Goal: Task Accomplishment & Management: Use online tool/utility

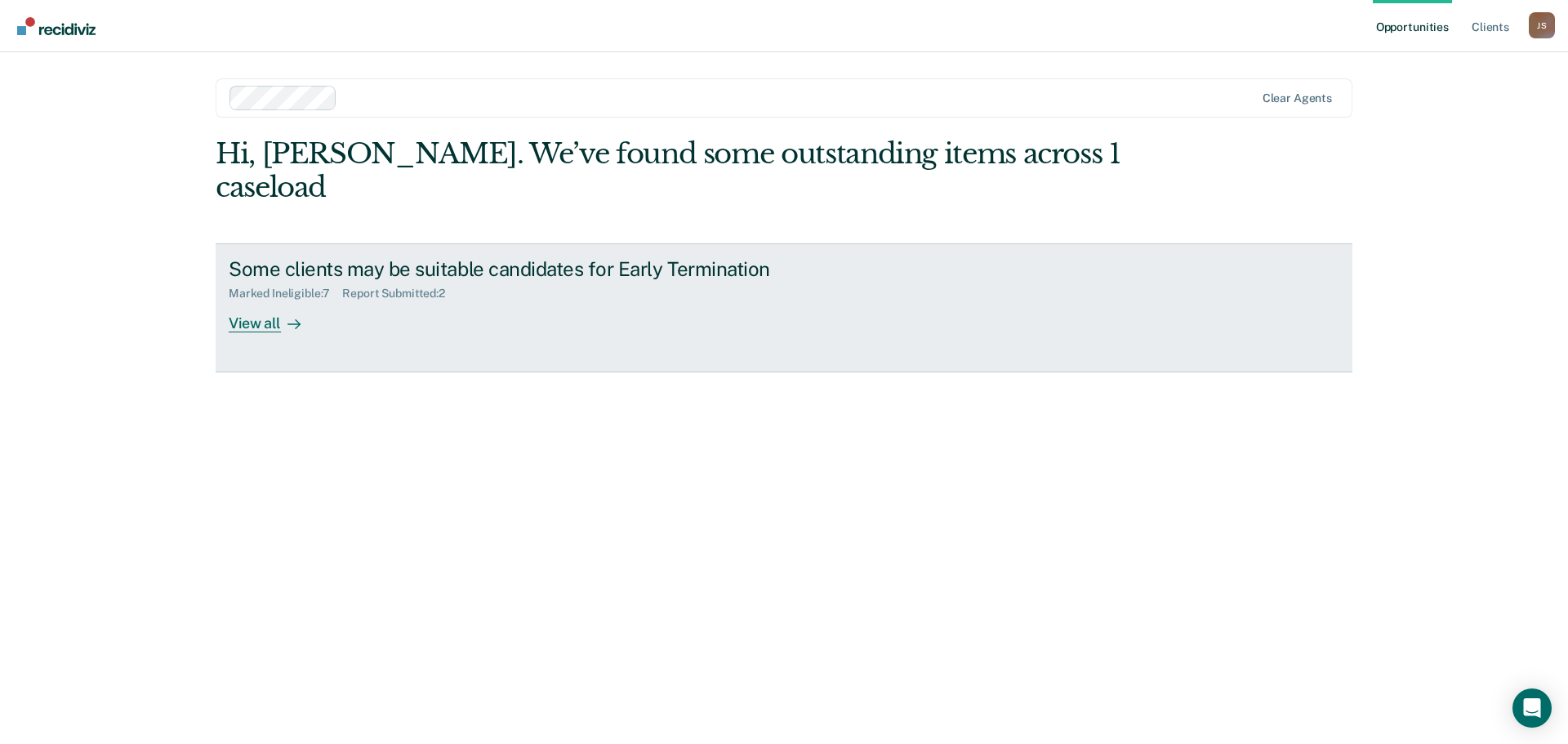
click at [277, 301] on div "View all" at bounding box center [274, 316] width 91 height 32
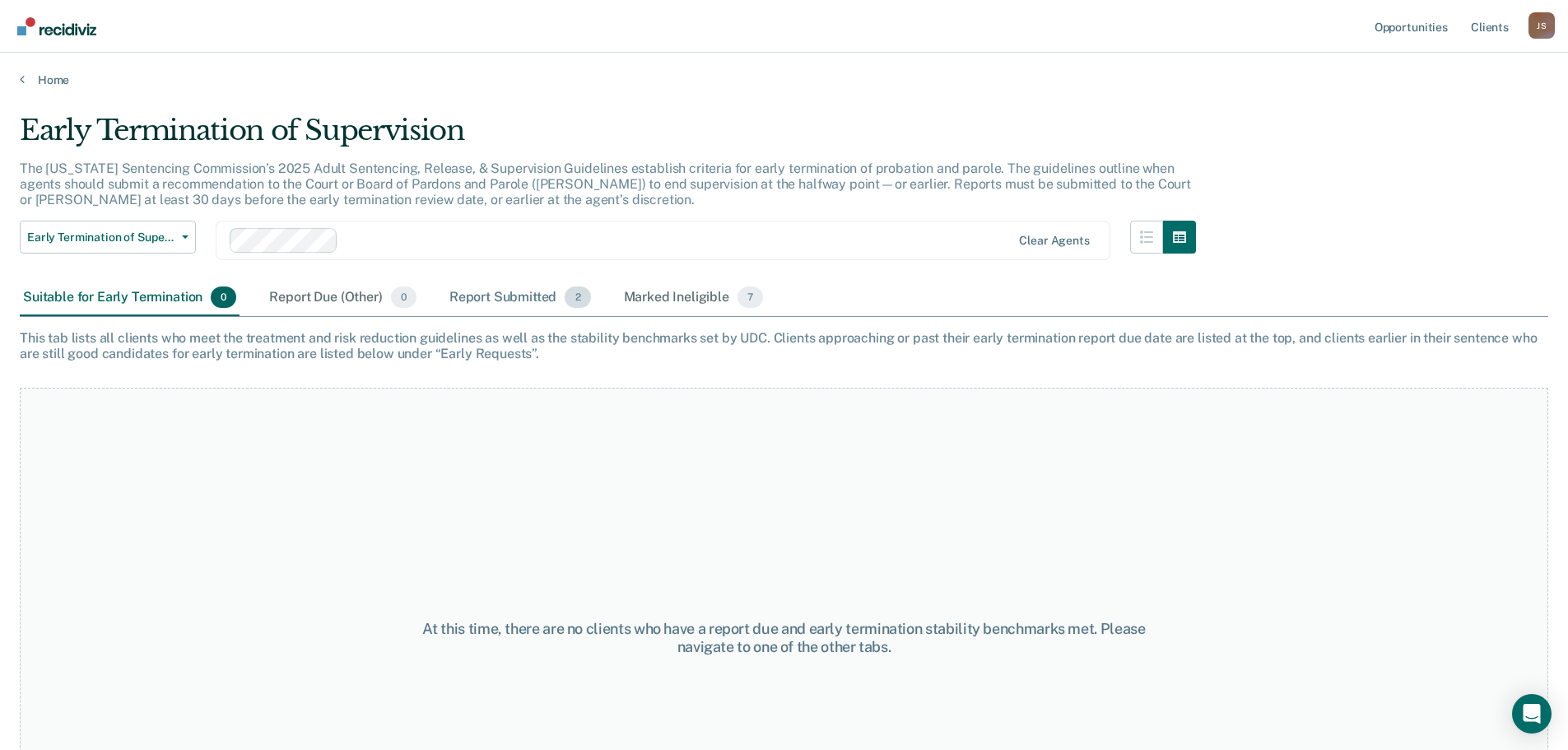
click at [529, 292] on div "Report Submitted 2" at bounding box center [519, 297] width 148 height 36
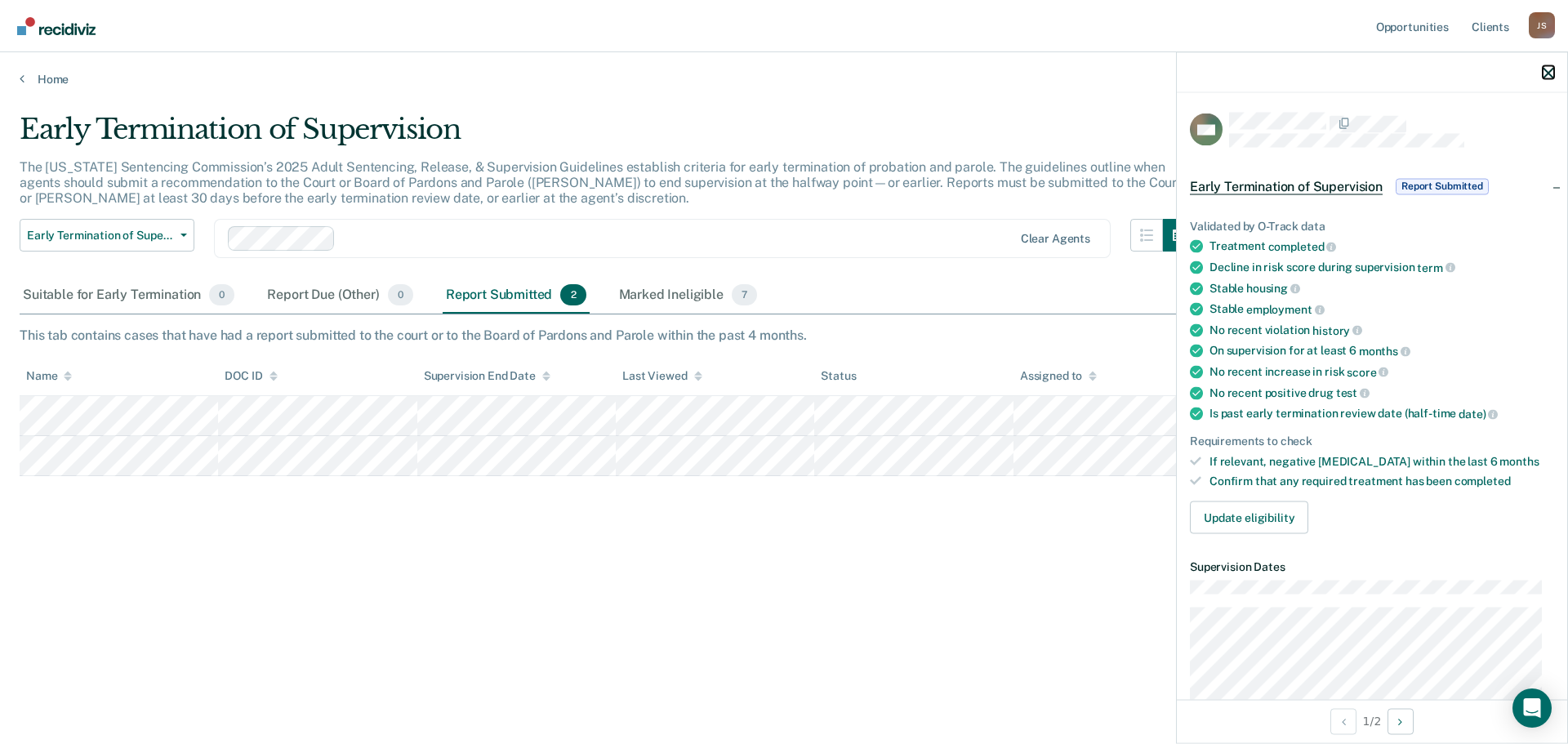
click at [1547, 67] on icon "button" at bounding box center [1548, 73] width 12 height 12
click at [1545, 74] on icon "button" at bounding box center [1548, 73] width 12 height 12
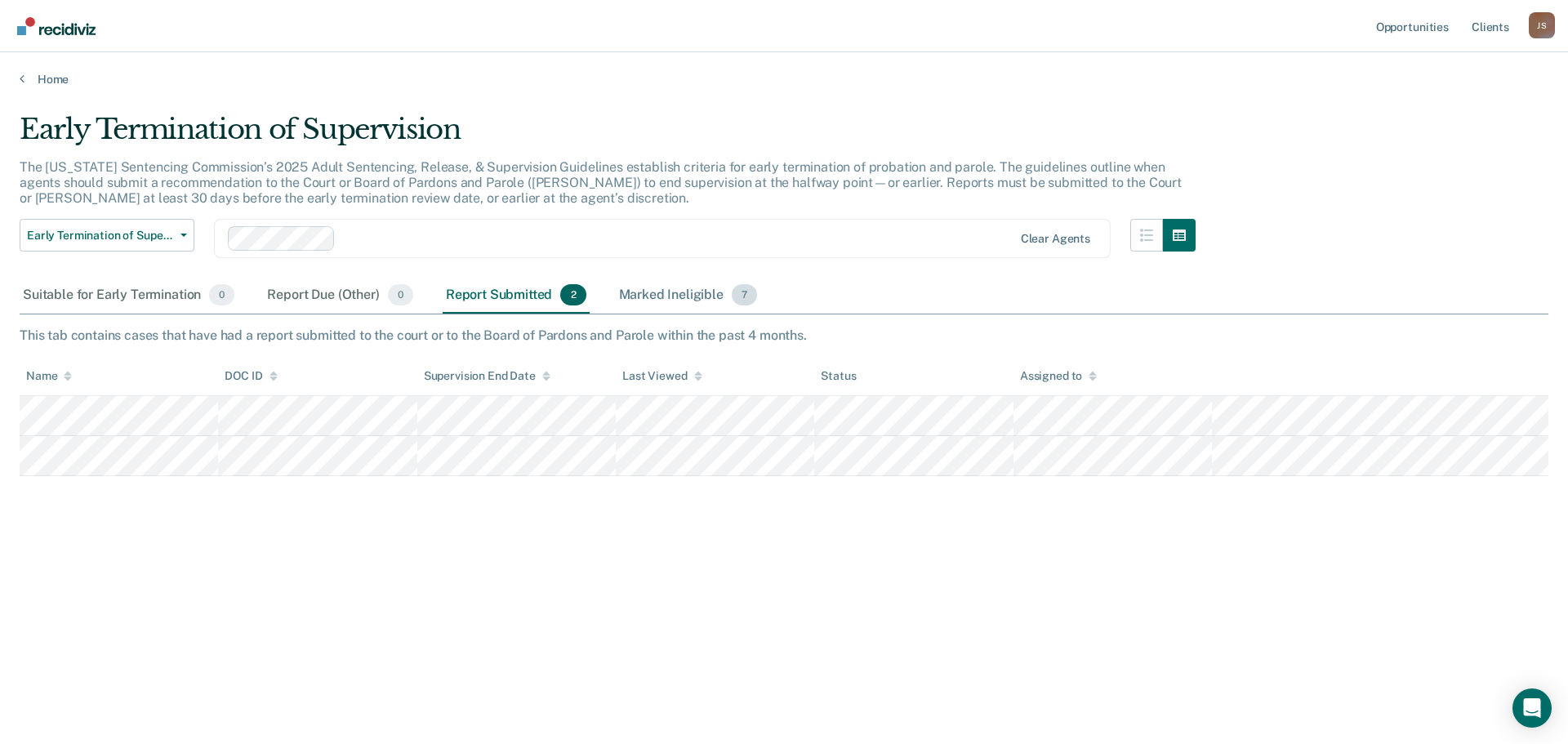
click at [680, 299] on div "Marked Ineligible 7" at bounding box center [687, 295] width 145 height 36
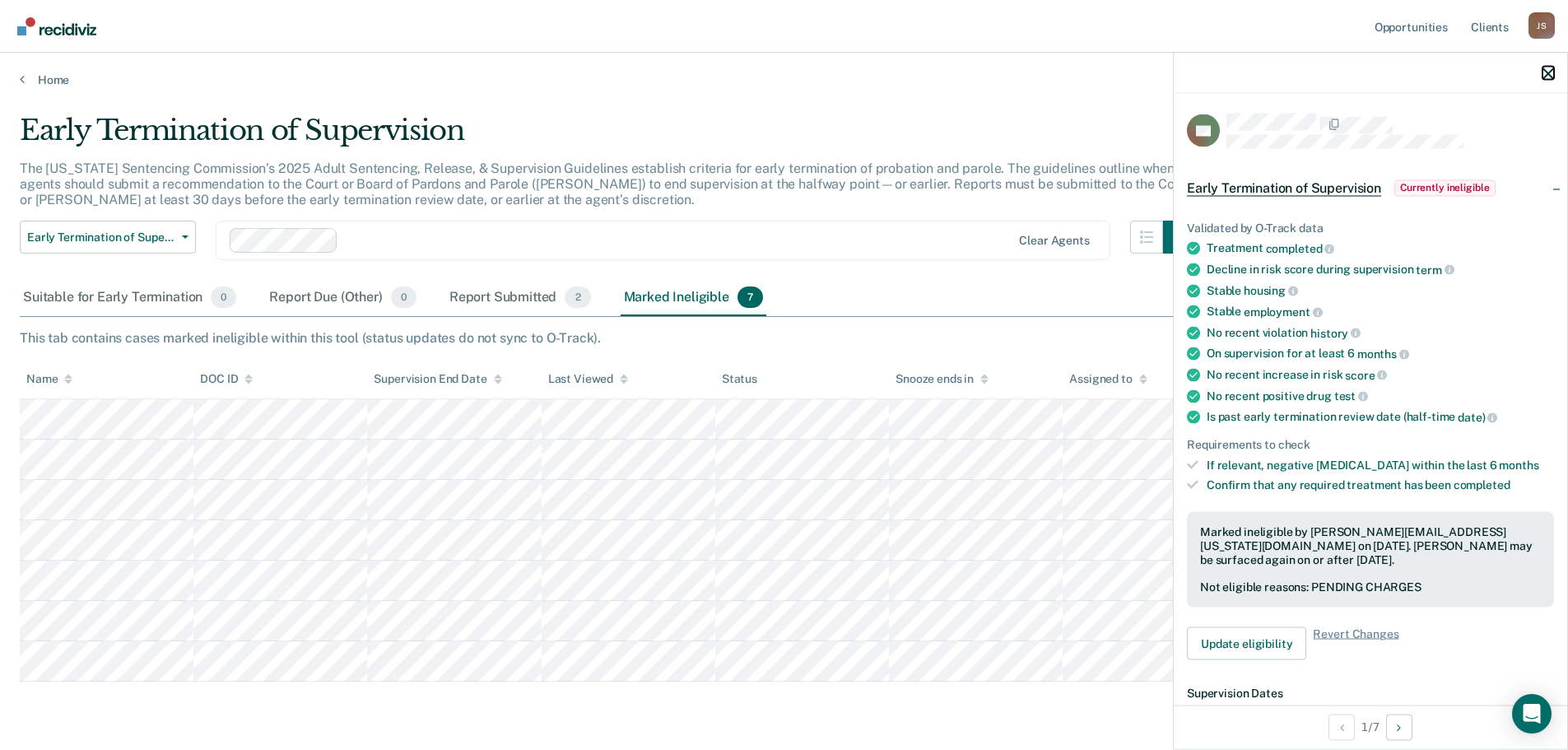
click at [1549, 75] on icon "button" at bounding box center [1549, 74] width 12 height 12
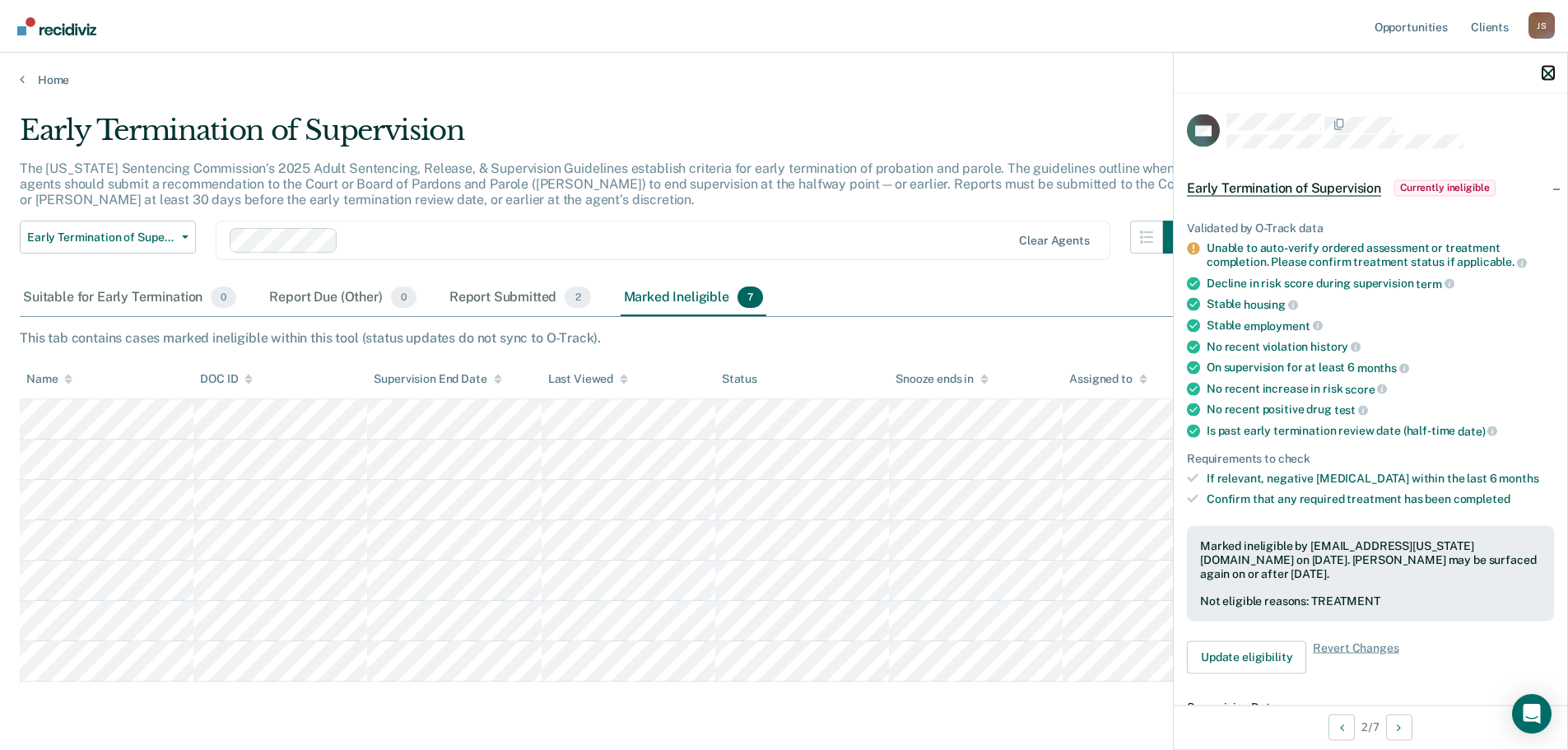
click at [1549, 74] on icon "button" at bounding box center [1549, 74] width 12 height 12
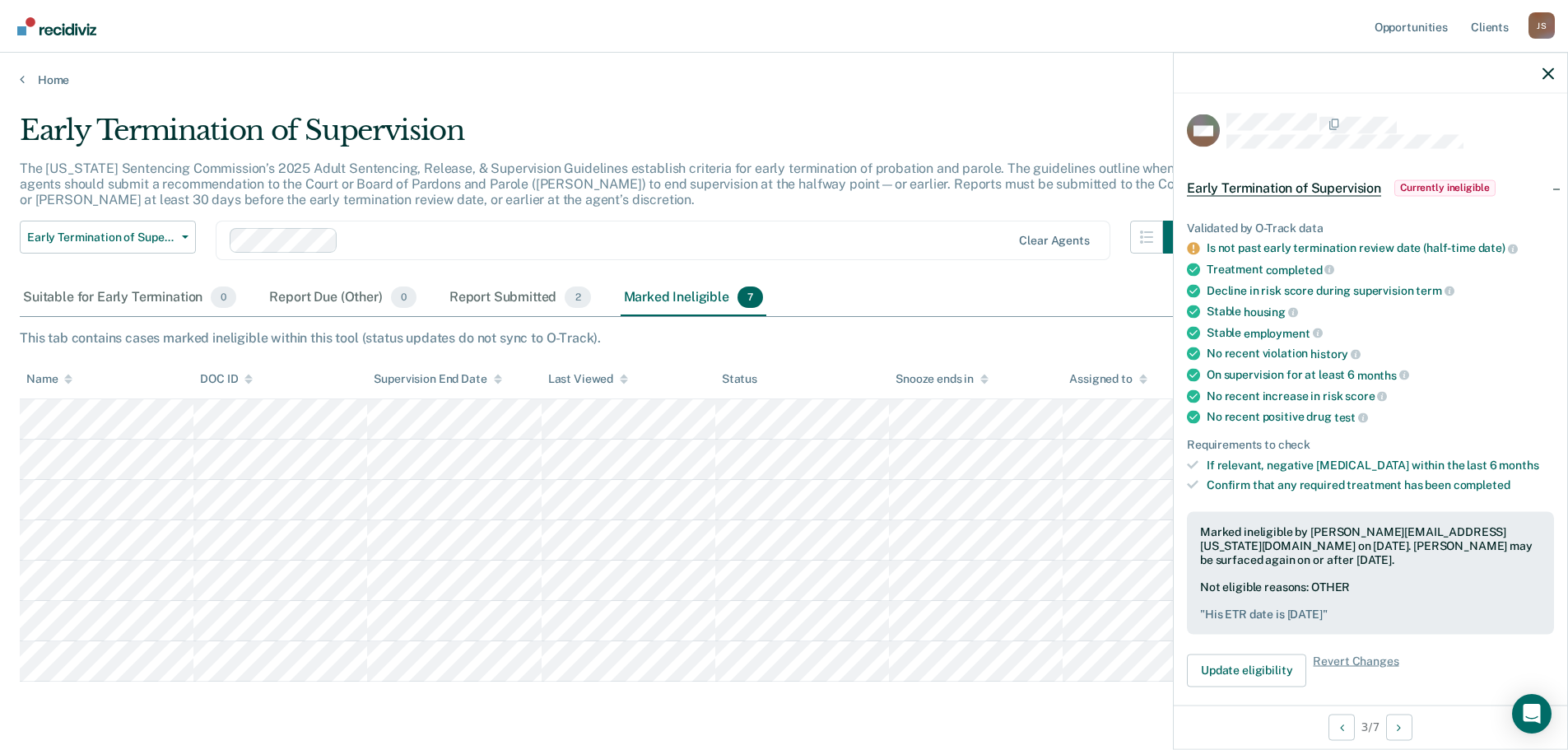
click at [1450, 187] on span "Currently ineligible" at bounding box center [1445, 187] width 101 height 16
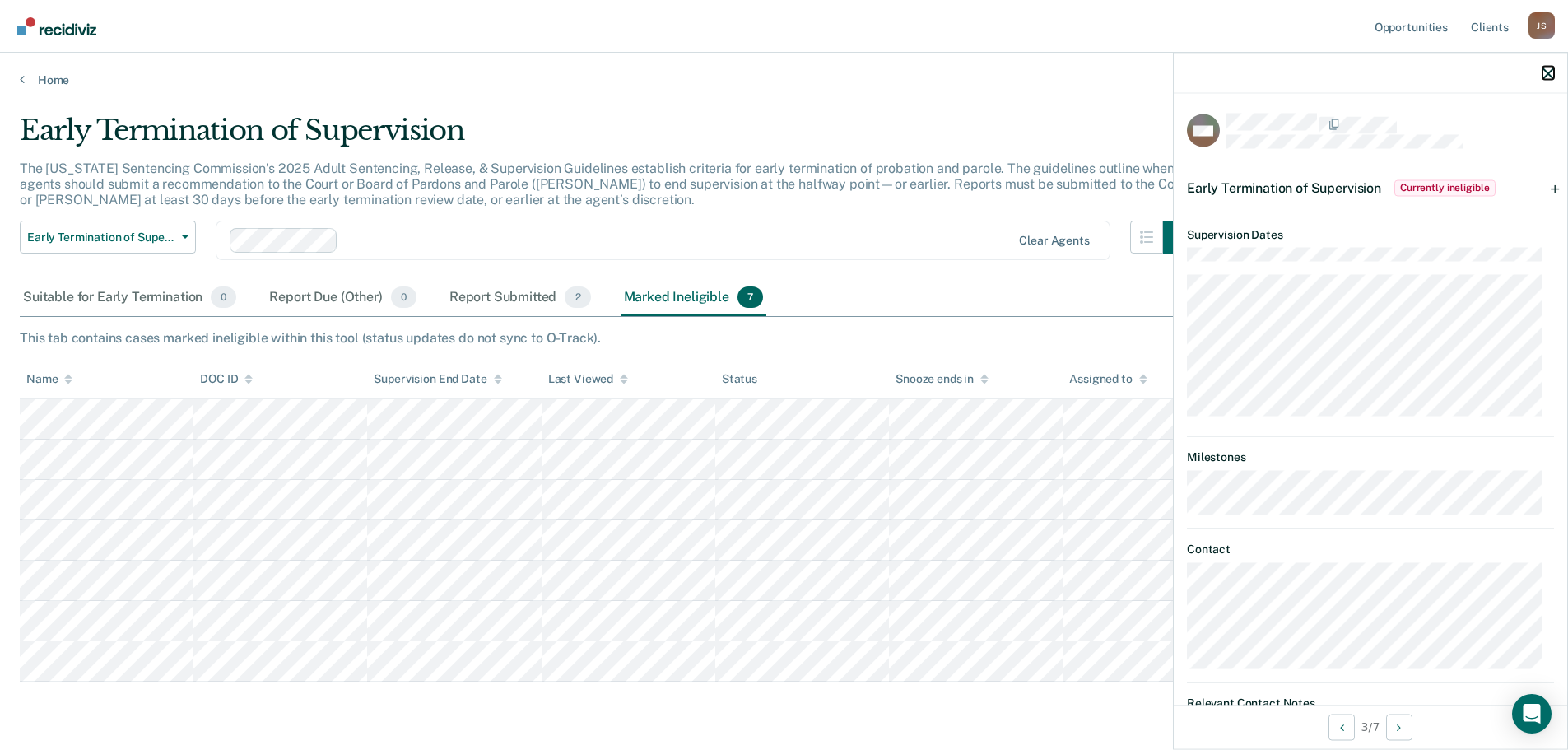
click at [1548, 77] on icon "button" at bounding box center [1549, 74] width 12 height 12
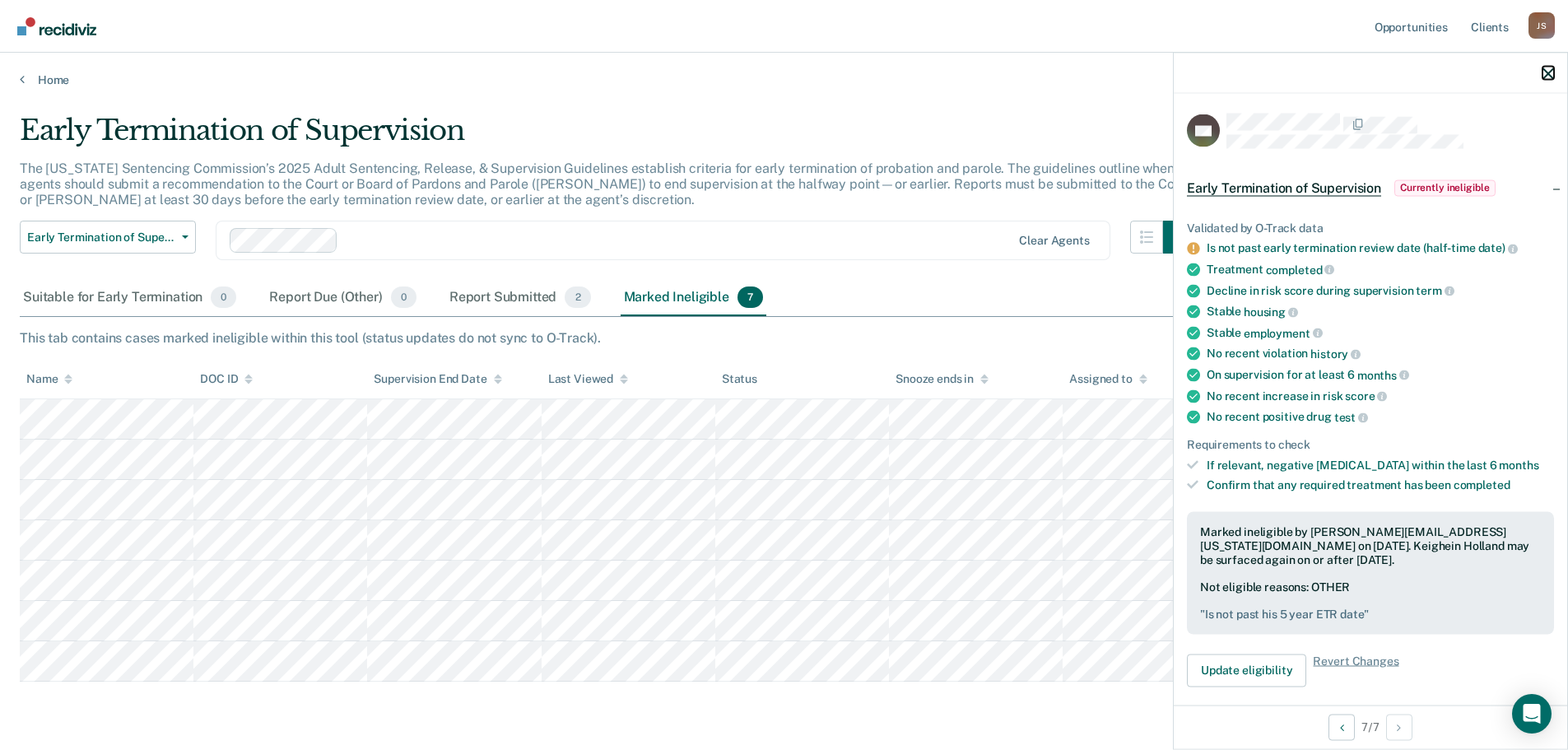
click at [1543, 74] on icon "button" at bounding box center [1549, 74] width 12 height 12
click at [1548, 74] on icon "button" at bounding box center [1549, 74] width 12 height 12
click at [1547, 70] on icon "button" at bounding box center [1549, 74] width 12 height 12
click at [1553, 77] on icon "button" at bounding box center [1549, 74] width 12 height 12
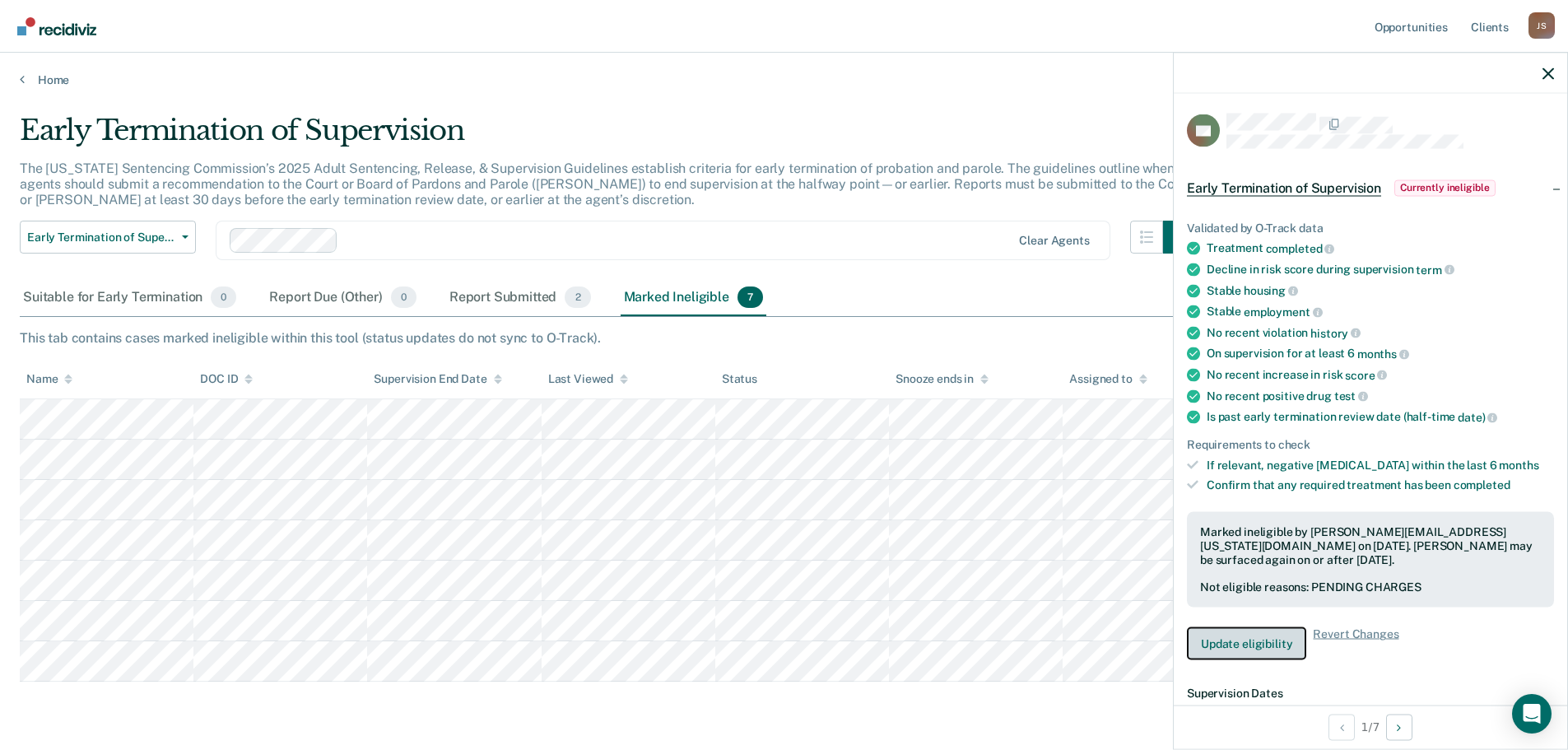
click at [1259, 641] on button "Update eligibility" at bounding box center [1246, 643] width 119 height 33
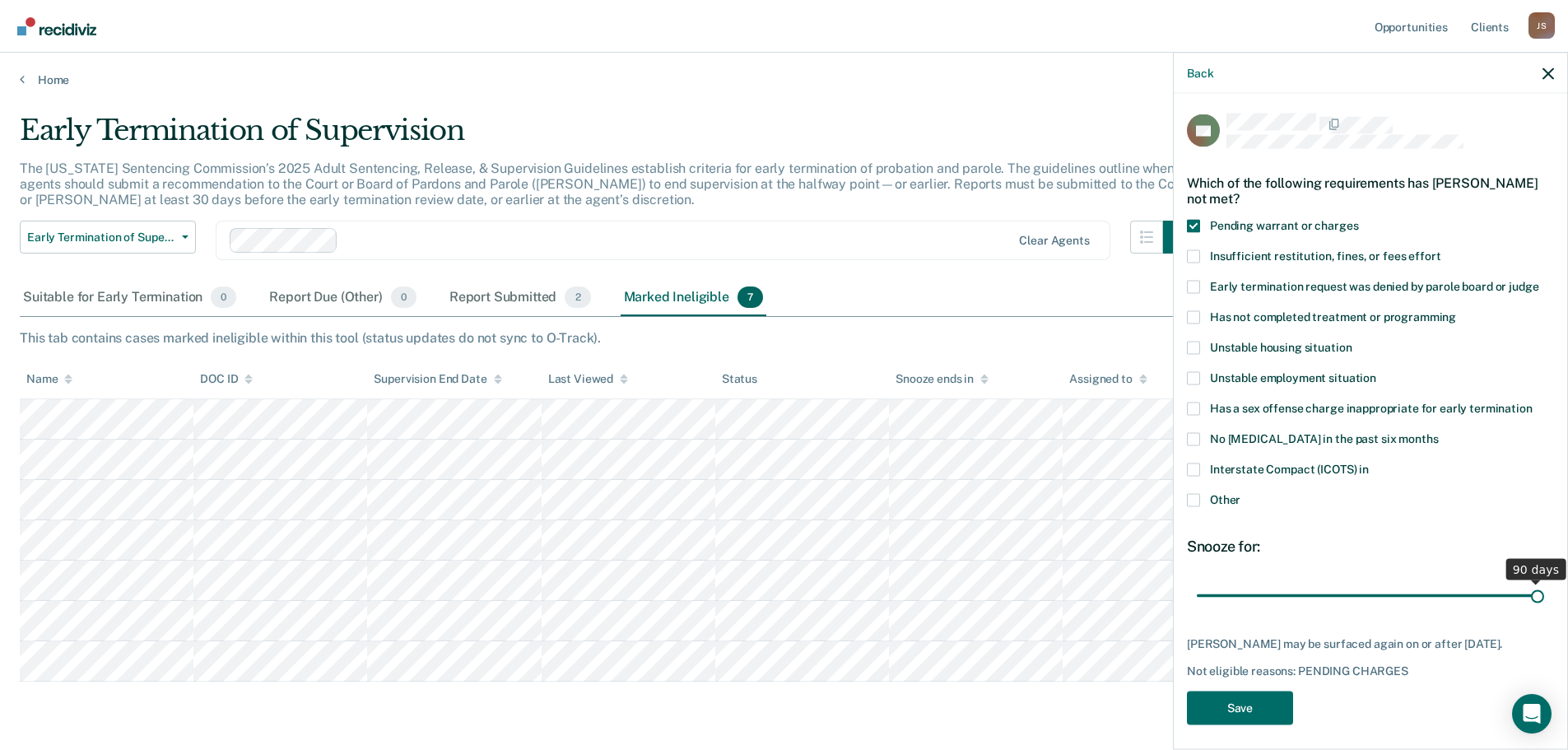
drag, startPoint x: 1308, startPoint y: 596, endPoint x: 1527, endPoint y: 580, distance: 219.6
type input "90"
click at [1527, 581] on input "range" at bounding box center [1370, 596] width 347 height 29
click at [1255, 721] on button "Save" at bounding box center [1240, 707] width 107 height 34
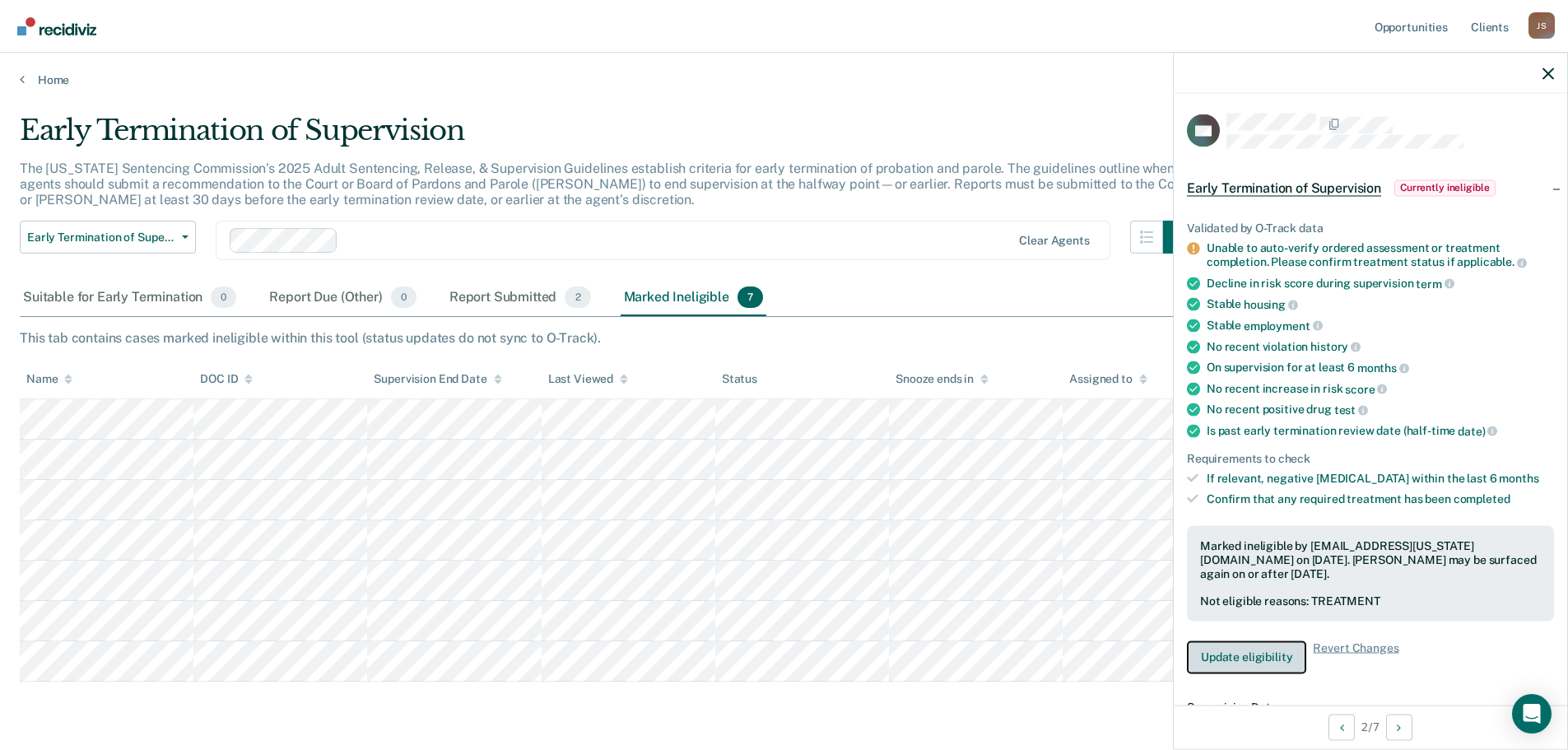
click at [1253, 659] on button "Update eligibility" at bounding box center [1246, 657] width 119 height 33
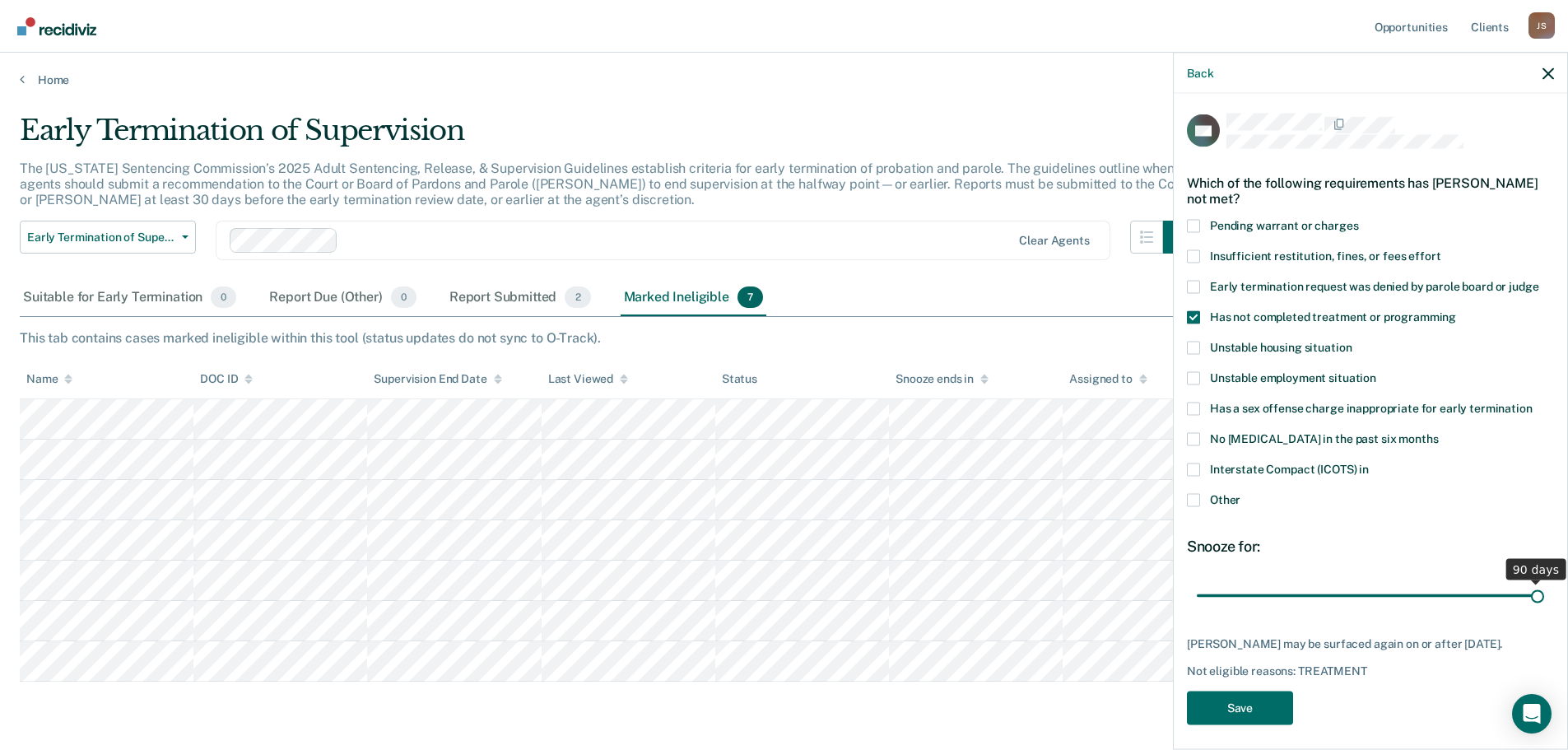
drag, startPoint x: 1308, startPoint y: 593, endPoint x: 1548, endPoint y: 582, distance: 240.3
type input "90"
click at [1544, 582] on input "range" at bounding box center [1370, 596] width 347 height 29
click at [1257, 713] on button "Save" at bounding box center [1240, 707] width 107 height 34
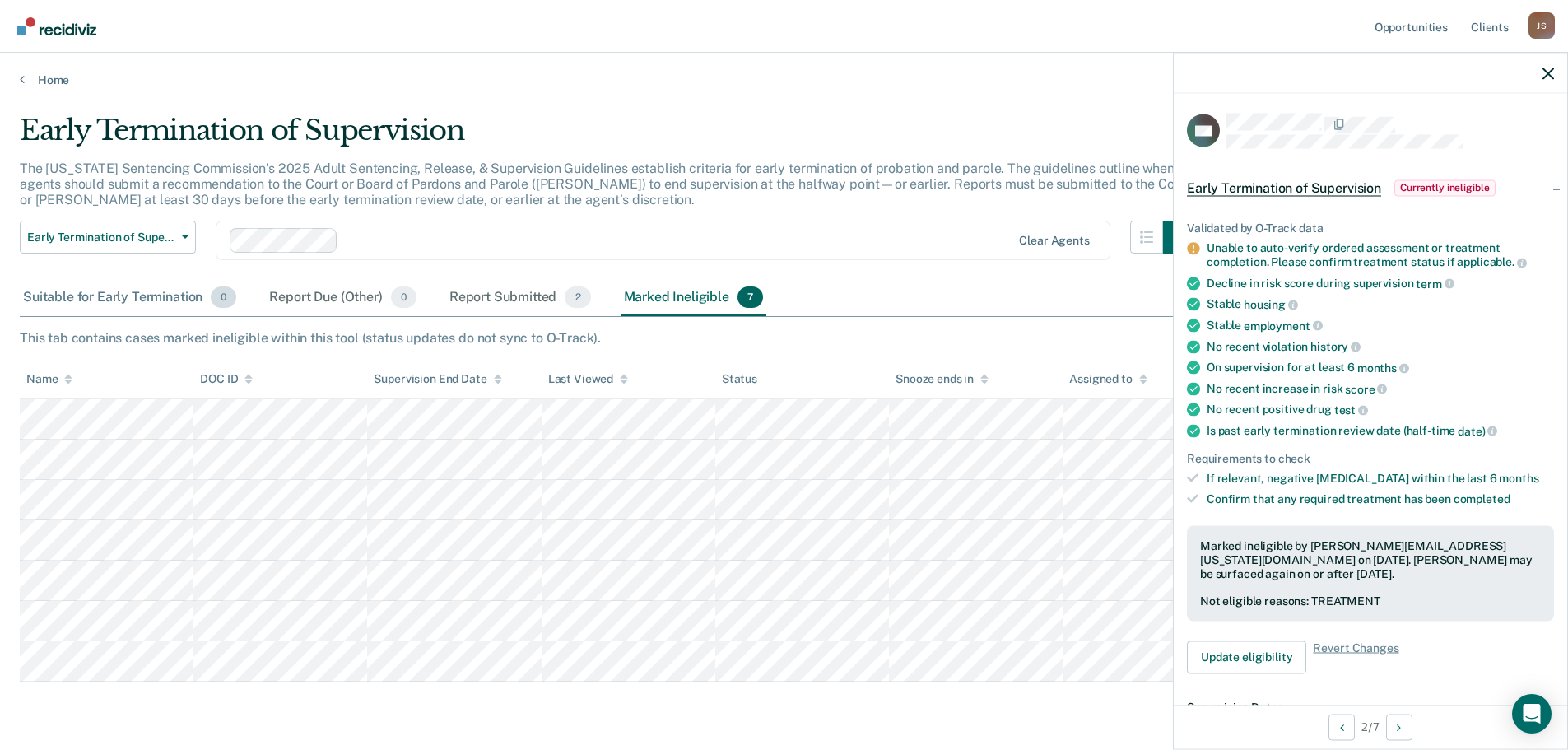
click at [95, 298] on div "Suitable for Early Termination 0" at bounding box center [129, 297] width 220 height 36
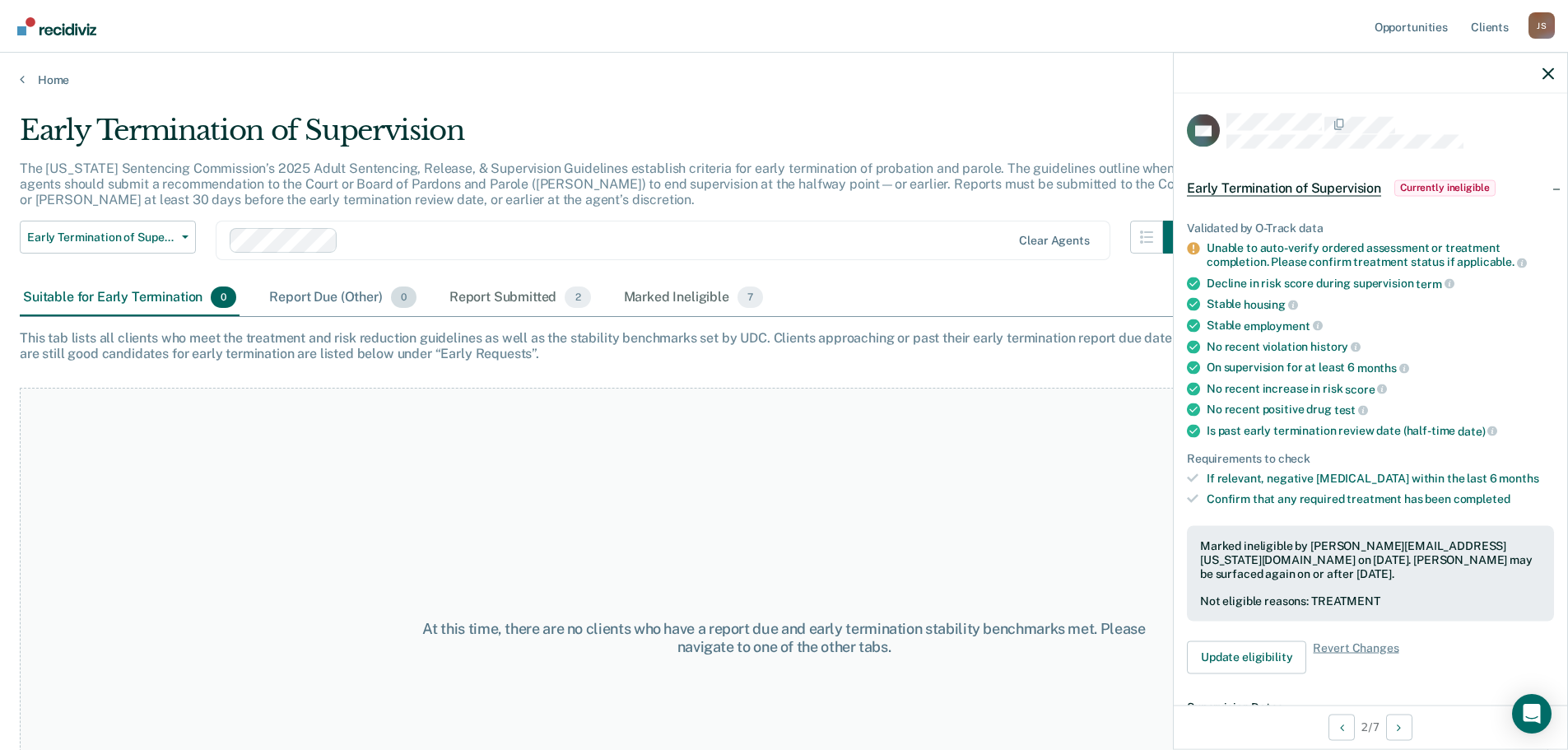
click at [304, 298] on div "Report Due (Other) 0" at bounding box center [342, 297] width 153 height 36
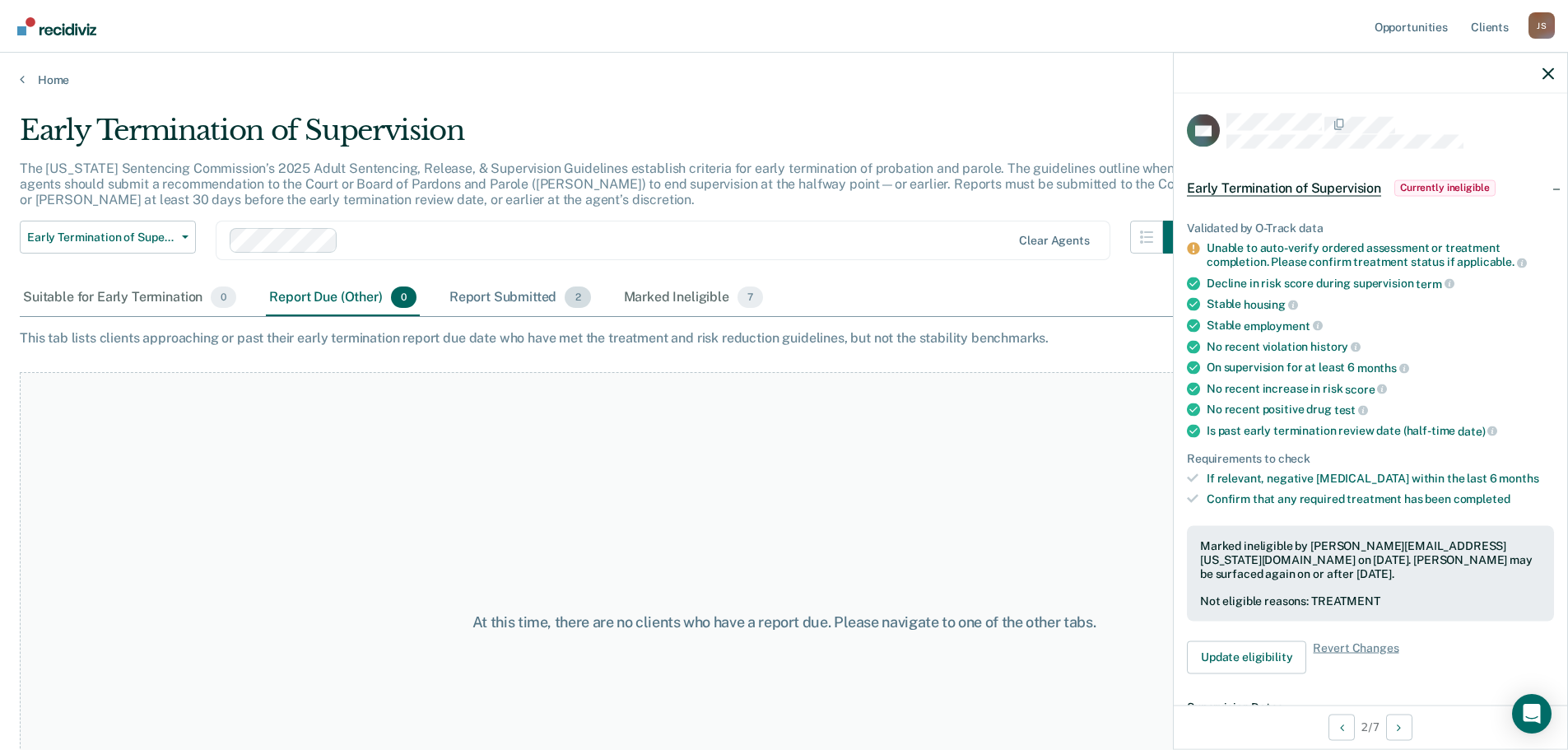
click at [521, 294] on div "Report Submitted 2" at bounding box center [519, 297] width 148 height 36
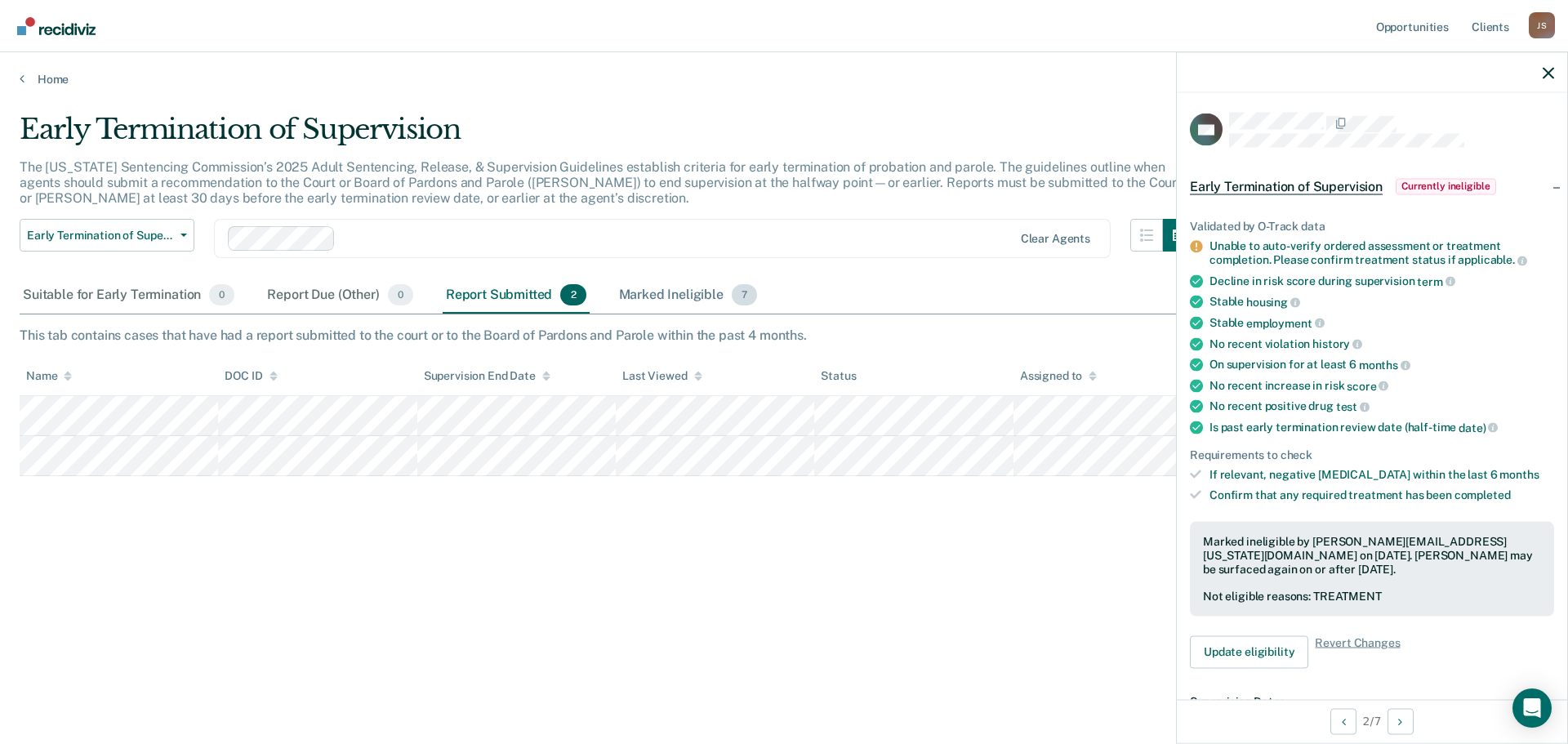
click at [711, 290] on div "Marked Ineligible 7" at bounding box center [687, 295] width 145 height 36
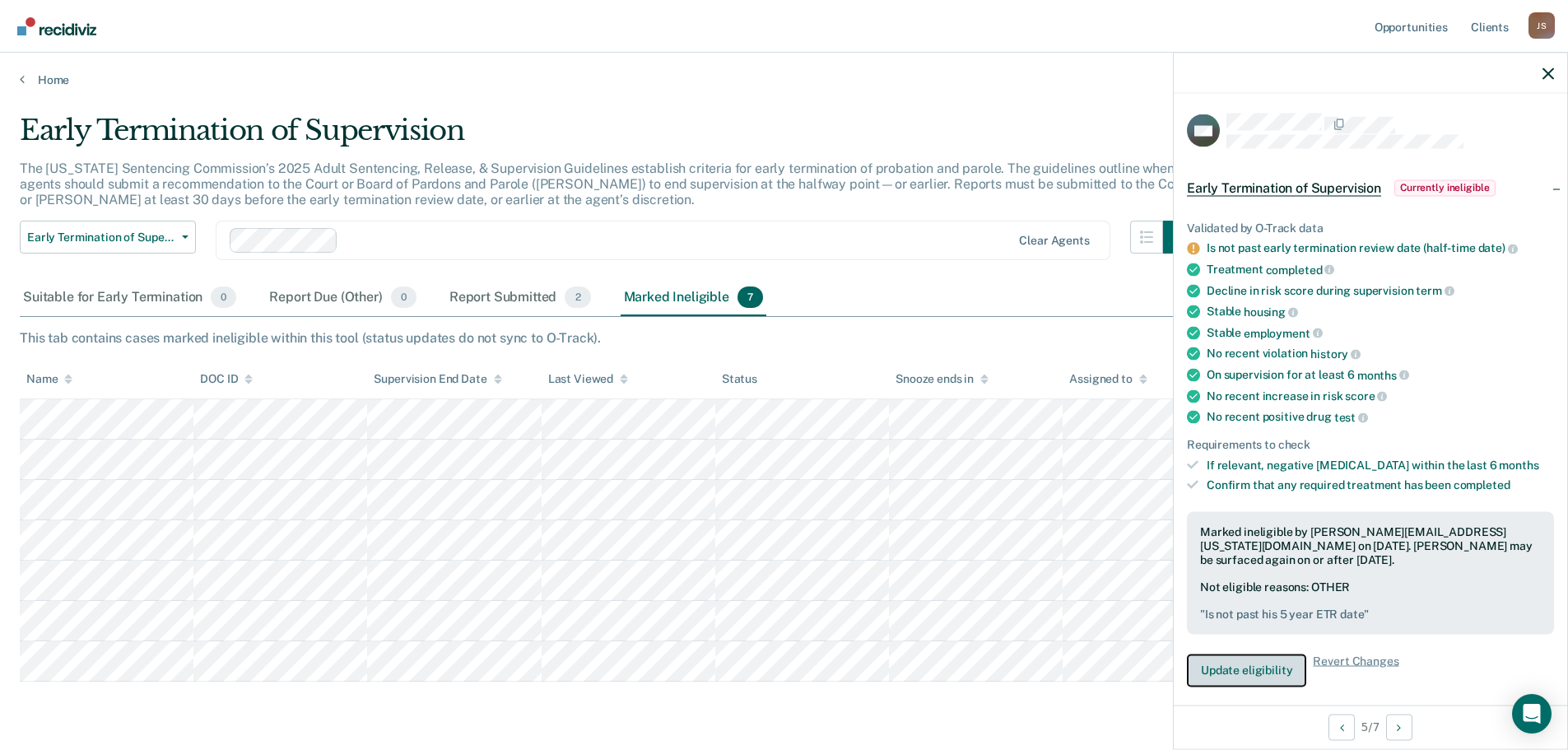
click at [1271, 684] on button "Update eligibility" at bounding box center [1246, 670] width 119 height 33
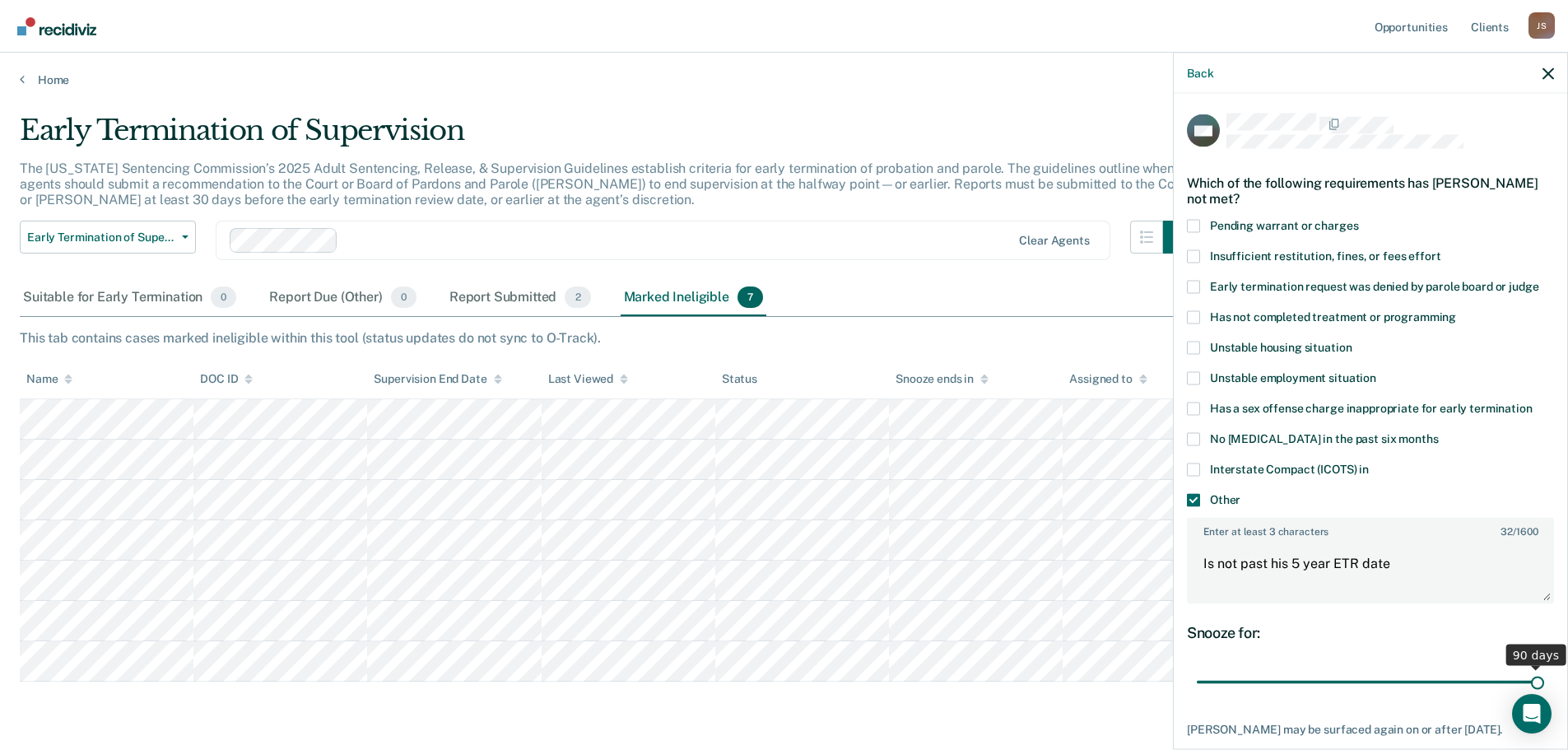
drag, startPoint x: 1518, startPoint y: 683, endPoint x: 1562, endPoint y: 676, distance: 44.6
type input "90"
click at [1544, 676] on input "range" at bounding box center [1370, 682] width 347 height 29
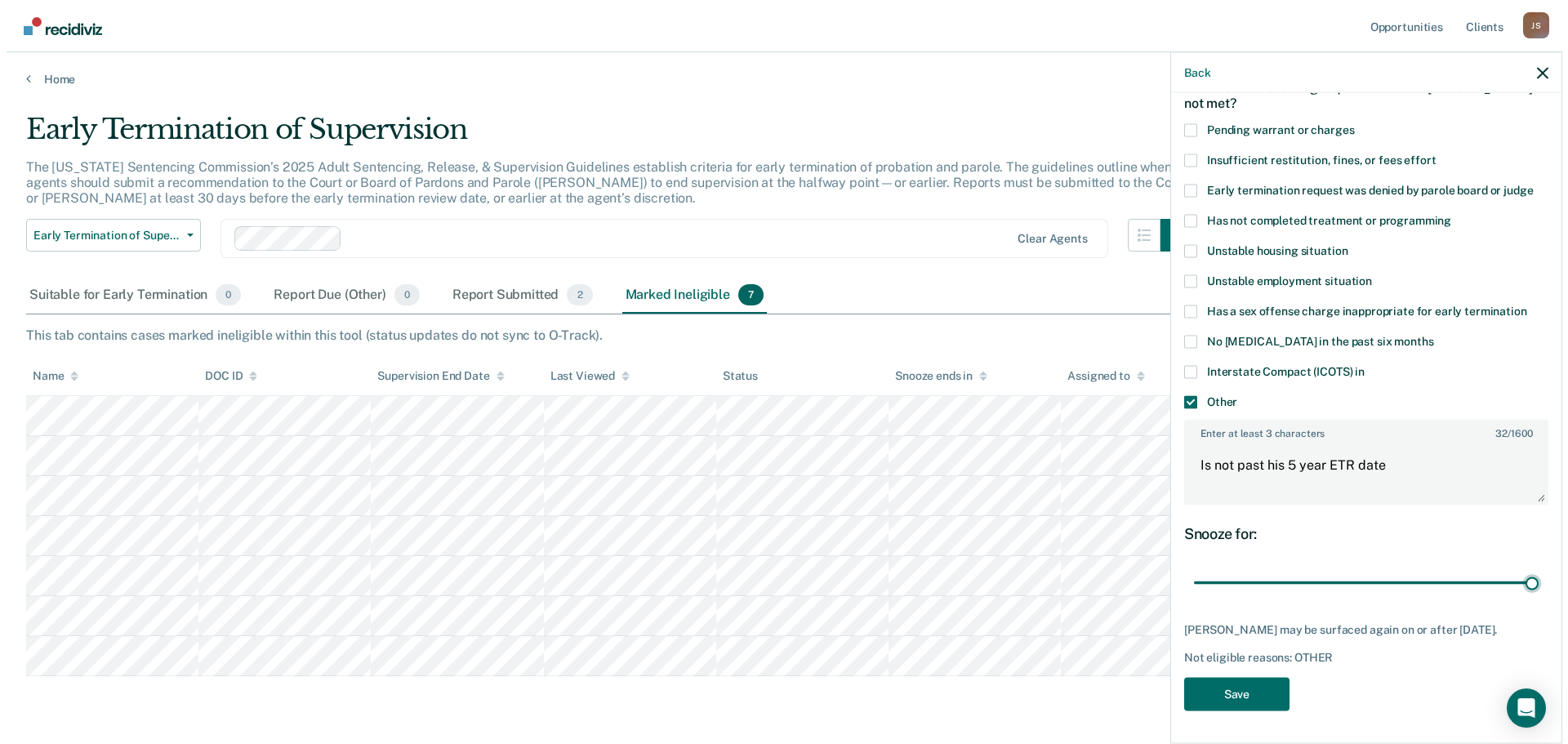
scroll to position [106, 0]
click at [1238, 691] on button "Save" at bounding box center [1231, 693] width 106 height 34
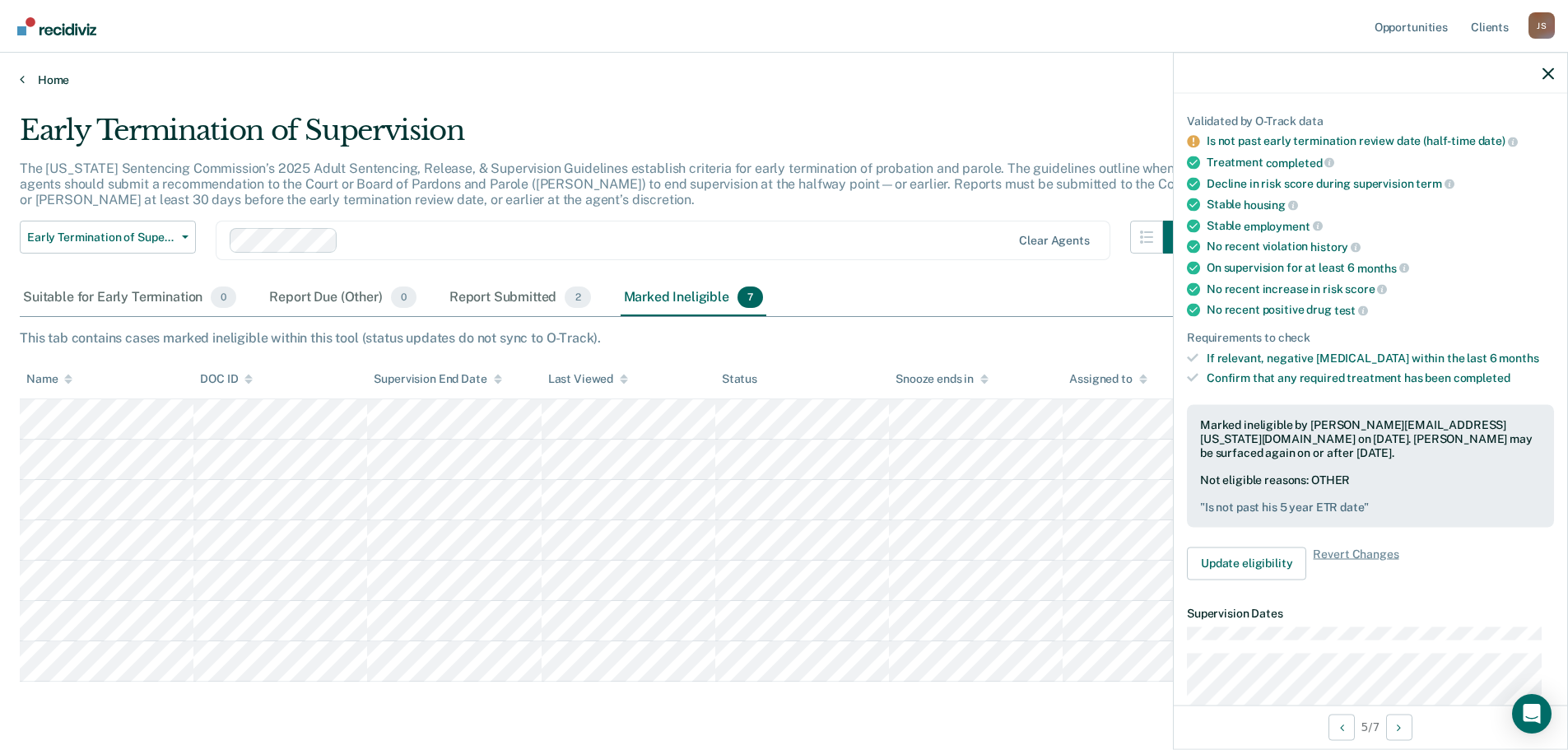
click at [50, 84] on link "Home" at bounding box center [783, 79] width 1528 height 15
